Goal: Task Accomplishment & Management: Manage account settings

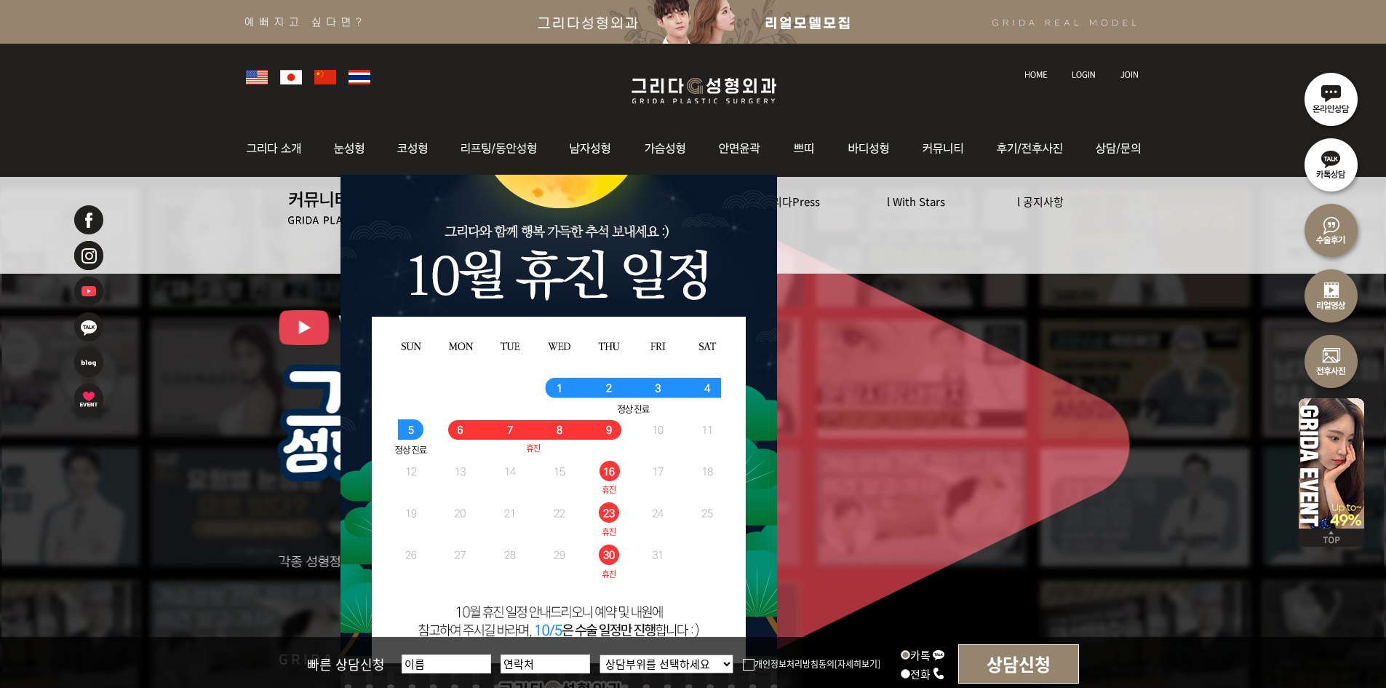
click at [1091, 71] on img at bounding box center [1084, 75] width 24 height 8
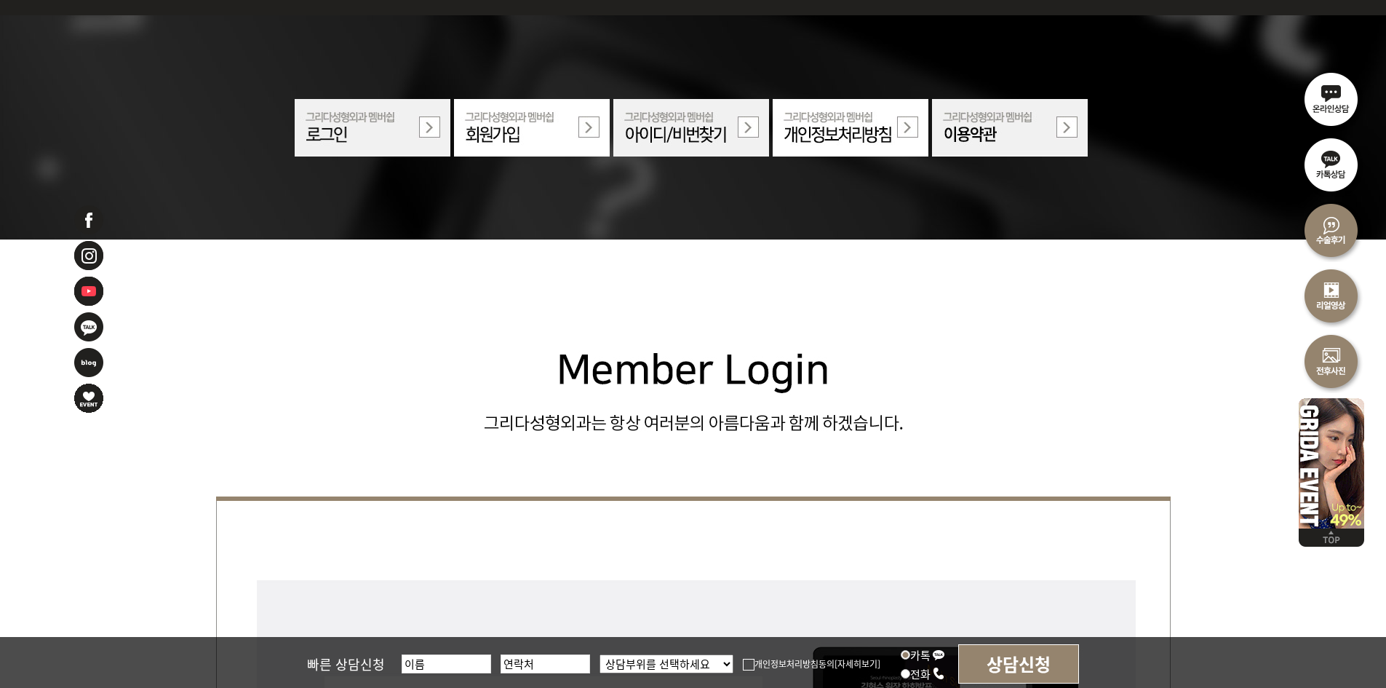
scroll to position [437, 0]
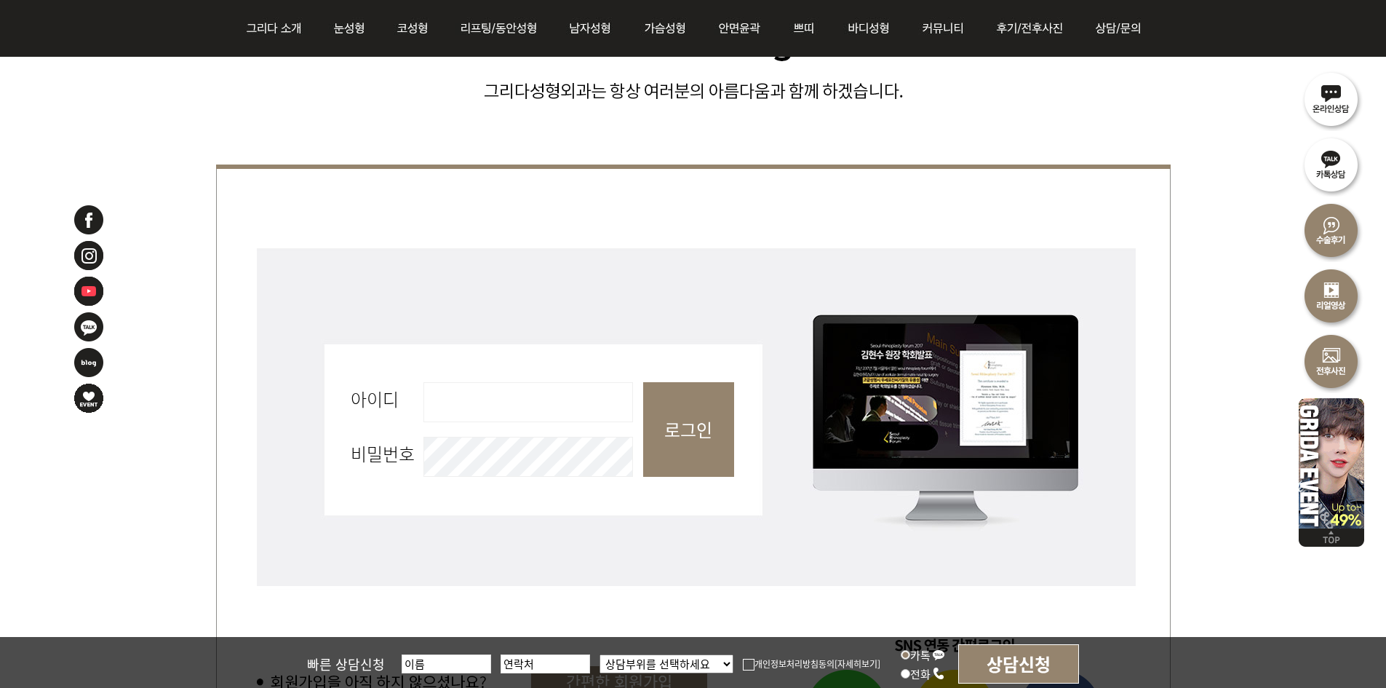
click at [513, 395] on input "아이디 필수" at bounding box center [528, 402] width 210 height 40
type input "admin"
click at [645, 425] on input "로그인" at bounding box center [688, 429] width 91 height 95
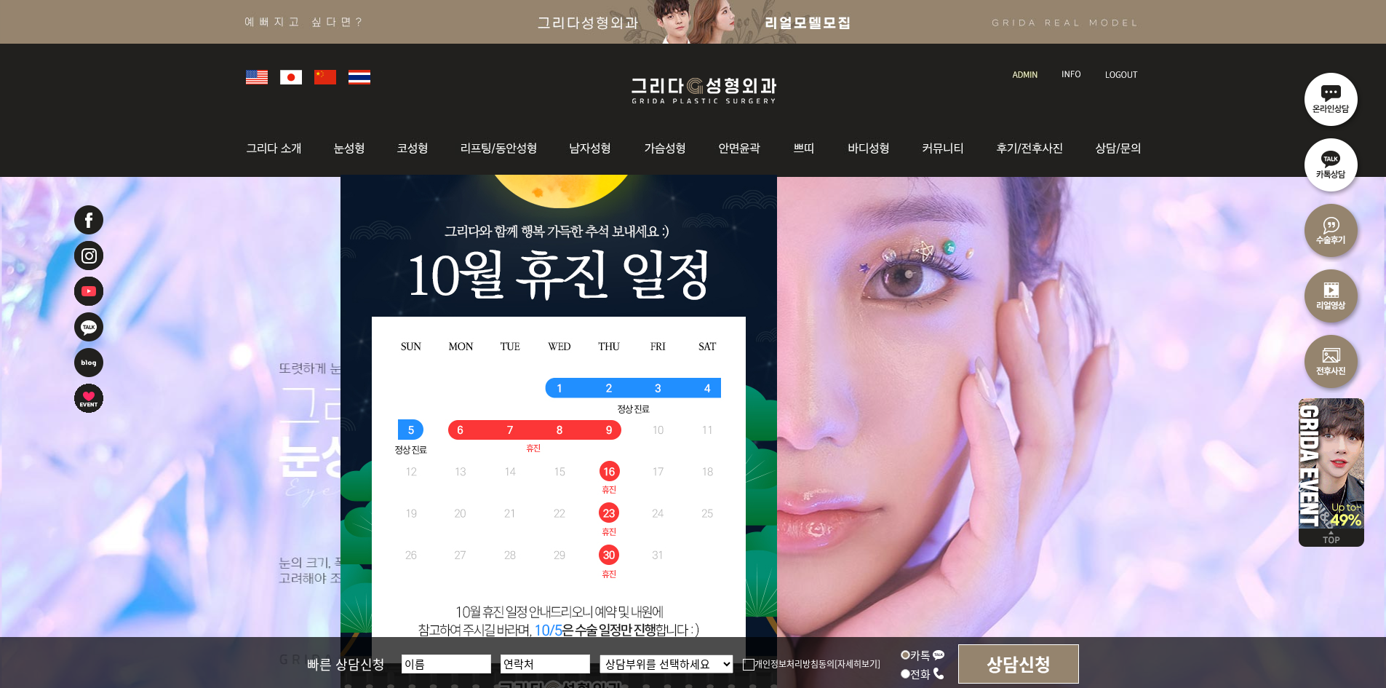
click at [1030, 74] on img at bounding box center [1025, 75] width 25 height 8
